Goal: Task Accomplishment & Management: Manage account settings

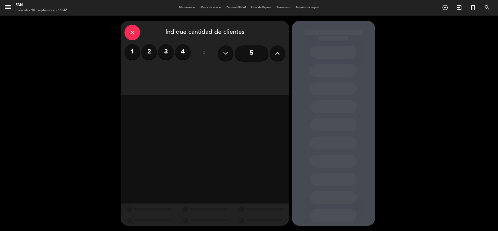
click at [185, 8] on span "Mis reservas" at bounding box center [187, 7] width 22 height 3
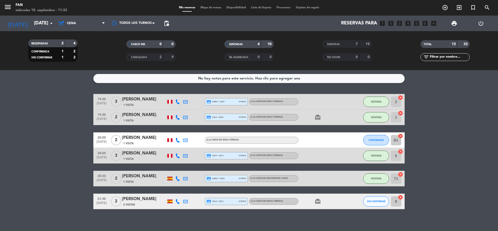
click at [178, 103] on icon at bounding box center [177, 101] width 5 height 5
click at [177, 115] on icon at bounding box center [177, 117] width 5 height 5
click at [178, 138] on icon at bounding box center [177, 140] width 5 height 5
click at [178, 154] on icon at bounding box center [177, 155] width 5 height 5
click at [178, 177] on icon at bounding box center [177, 178] width 5 height 5
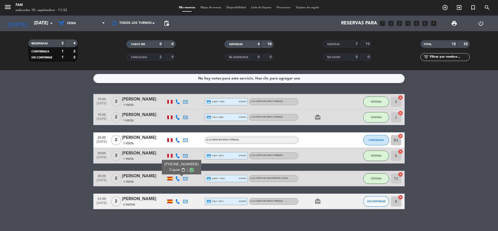
click at [178, 199] on icon at bounding box center [177, 201] width 5 height 5
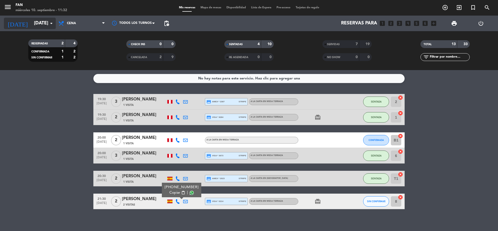
click at [31, 26] on input "[DATE]" at bounding box center [61, 23] width 60 height 10
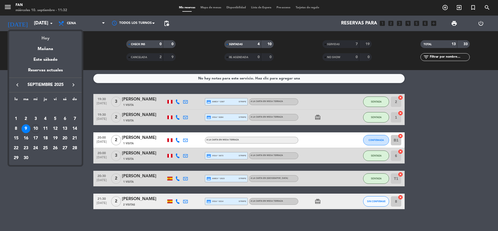
click at [43, 34] on div "Hoy" at bounding box center [45, 36] width 73 height 11
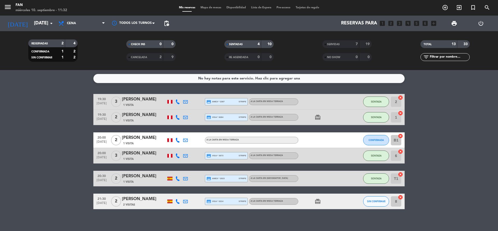
type input "[DATE]"
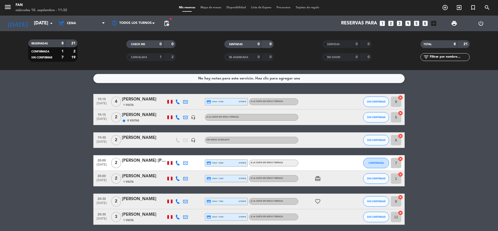
click at [177, 101] on icon at bounding box center [177, 101] width 5 height 5
click at [178, 116] on icon at bounding box center [177, 117] width 5 height 5
click at [180, 164] on icon at bounding box center [177, 162] width 5 height 5
click at [178, 177] on icon at bounding box center [177, 178] width 5 height 5
click at [176, 202] on icon at bounding box center [177, 201] width 5 height 5
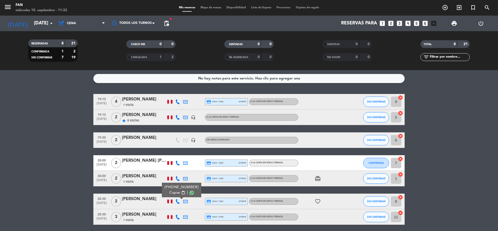
click at [177, 216] on icon at bounding box center [177, 216] width 5 height 5
click at [21, 154] on bookings-row "19:15 [DATE] 4 [PERSON_NAME] 1 Visita credit_card visa * 3706 stripe A la carta…" at bounding box center [249, 170] width 498 height 153
click at [177, 99] on icon at bounding box center [177, 101] width 5 height 5
click at [177, 116] on icon at bounding box center [177, 117] width 5 height 5
click at [177, 163] on icon at bounding box center [177, 162] width 5 height 5
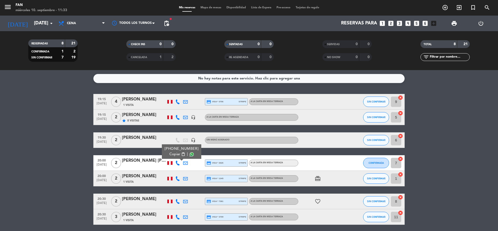
click at [176, 181] on div at bounding box center [178, 178] width 8 height 15
click at [178, 179] on icon at bounding box center [177, 178] width 5 height 5
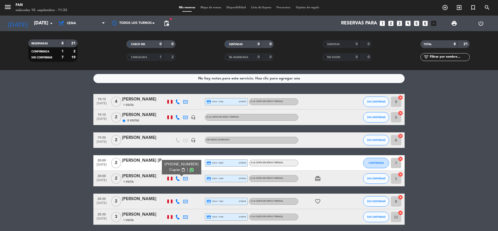
click at [176, 199] on icon at bounding box center [177, 201] width 5 height 5
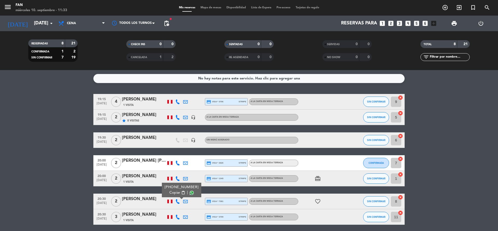
click at [76, 181] on bookings-row "19:15 [DATE] 4 [PERSON_NAME] 1 Visita credit_card visa * 3706 stripe A la carta…" at bounding box center [249, 170] width 498 height 153
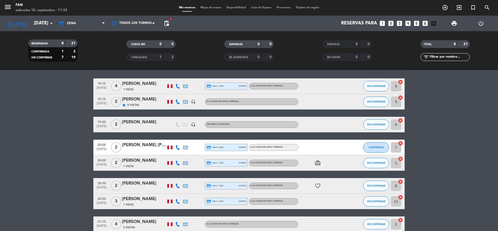
scroll to position [43, 0]
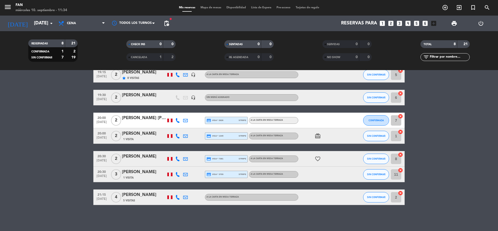
click at [67, 169] on bookings-row "19:15 [DATE] 4 [PERSON_NAME] 1 Visita credit_card visa * 3706 stripe A la carta…" at bounding box center [249, 127] width 498 height 153
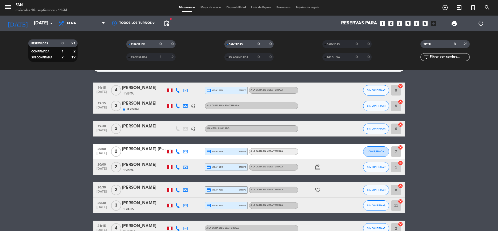
scroll to position [0, 0]
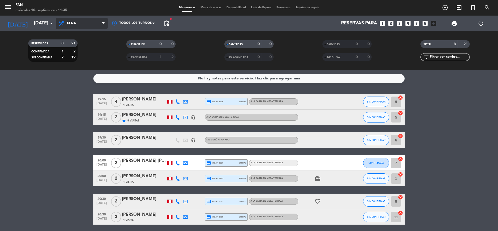
click at [76, 20] on span "Cena" at bounding box center [82, 23] width 52 height 11
click at [79, 48] on div "menu Fan [DATE] 10. septiembre - 11:35 Mis reservas Mapa de mesas Disponibilida…" at bounding box center [249, 35] width 498 height 70
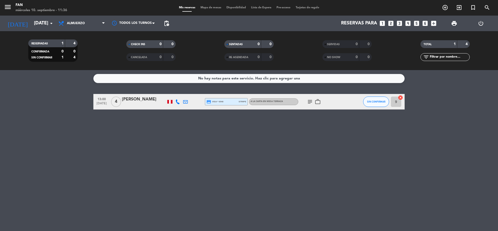
click at [311, 102] on icon "subject" at bounding box center [310, 102] width 6 height 6
